Goal: Task Accomplishment & Management: Manage account settings

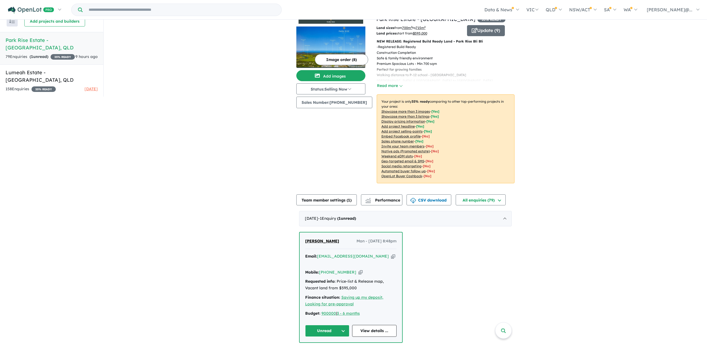
scroll to position [1, 0]
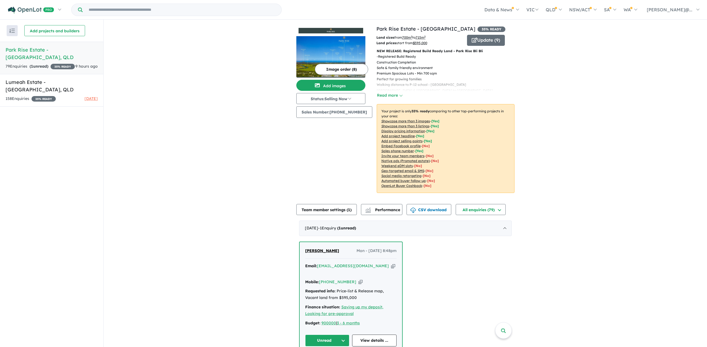
click at [59, 63] on div "79 Enquir ies ( 1 unread) 35 % READY" at bounding box center [40, 66] width 69 height 7
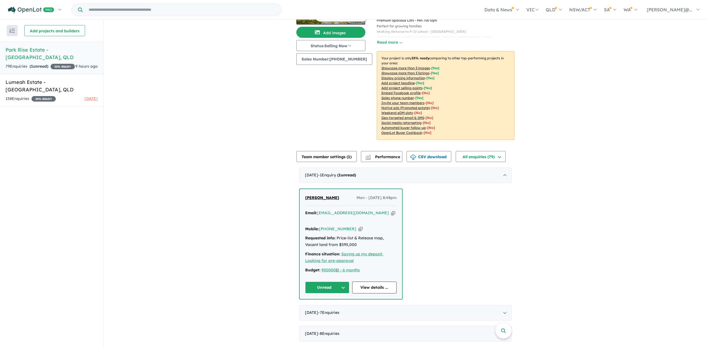
scroll to position [54, 0]
drag, startPoint x: 329, startPoint y: 197, endPoint x: 304, endPoint y: 197, distance: 25.1
click at [305, 197] on div "[PERSON_NAME] - [DATE] 8:48pm" at bounding box center [350, 198] width 91 height 11
copy span "[PERSON_NAME]"
click at [391, 211] on icon "button" at bounding box center [393, 212] width 4 height 6
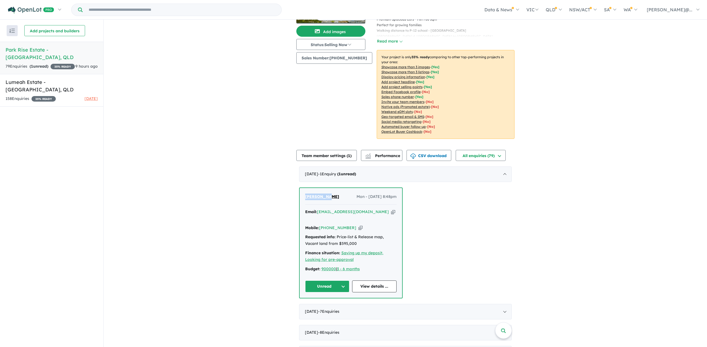
copy span "[PERSON_NAME]"
click at [358, 225] on icon "button" at bounding box center [360, 228] width 4 height 6
click at [343, 280] on button "Unread" at bounding box center [327, 286] width 44 height 12
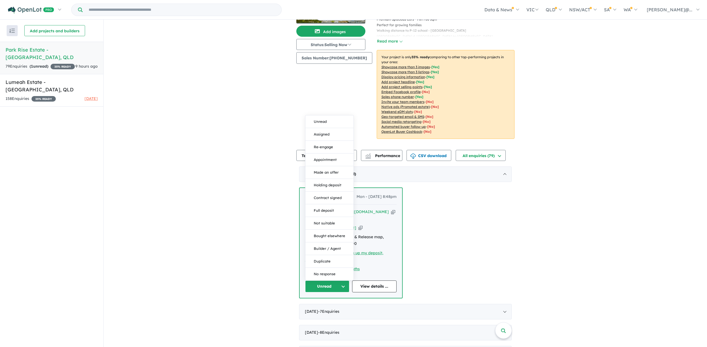
click at [323, 128] on button "Assigned" at bounding box center [329, 134] width 48 height 13
